Goal: Navigation & Orientation: Find specific page/section

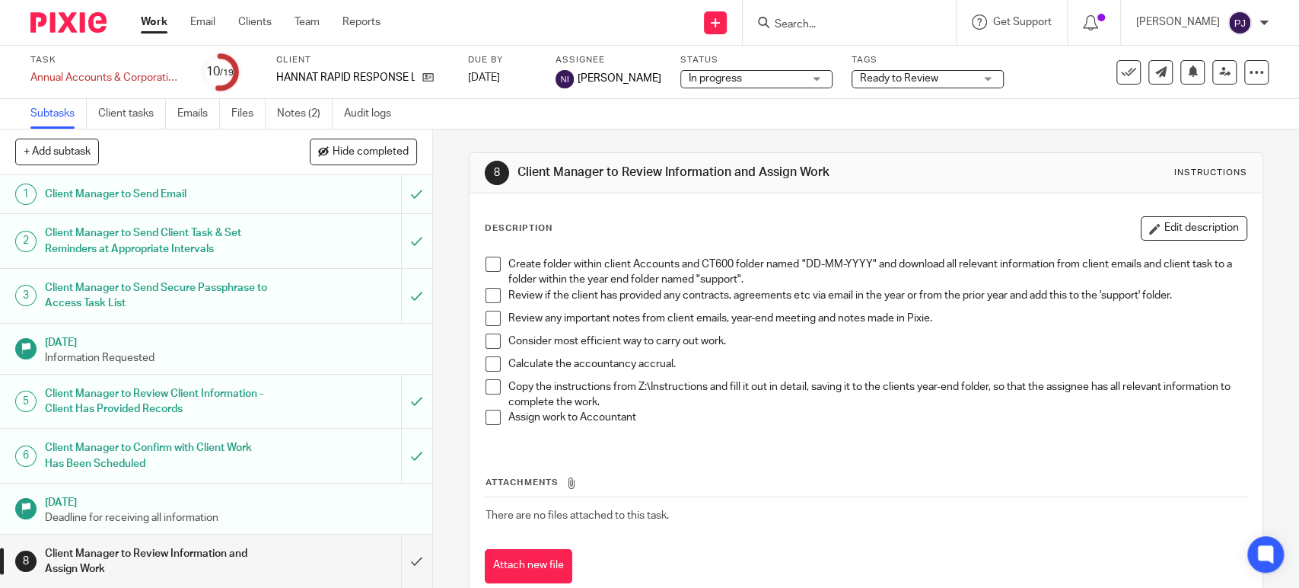
scroll to position [40, 0]
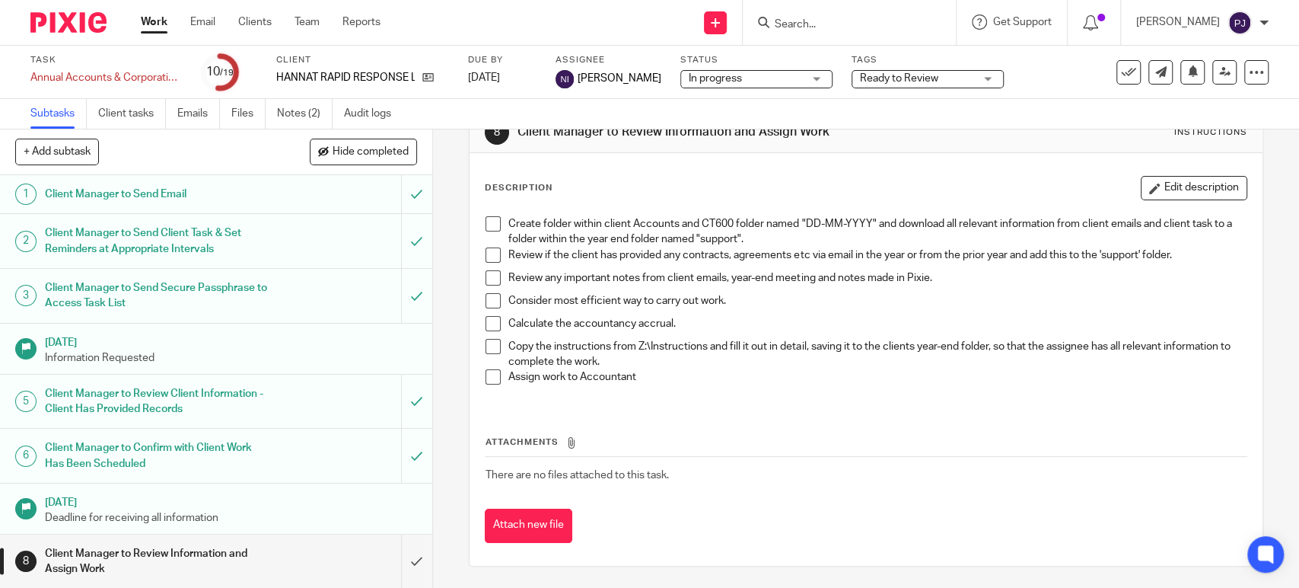
click at [154, 18] on link "Work" at bounding box center [154, 21] width 27 height 15
